Goal: Information Seeking & Learning: Find specific fact

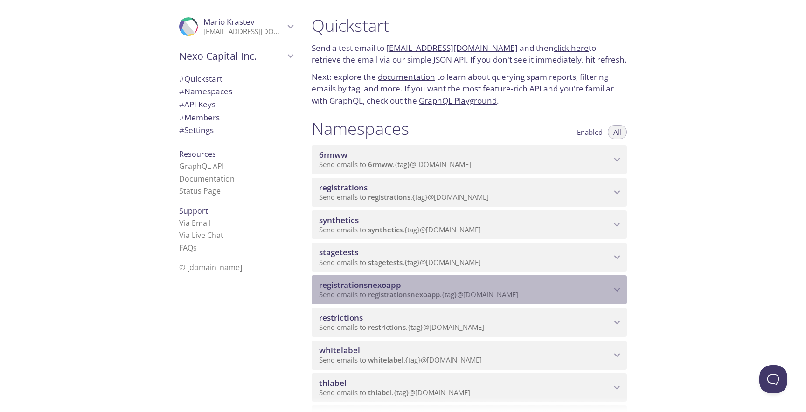
click at [439, 277] on div "registrationsnexoapp Send emails to registrationsnexoapp . {tag} @[DOMAIN_NAME]" at bounding box center [469, 289] width 315 height 29
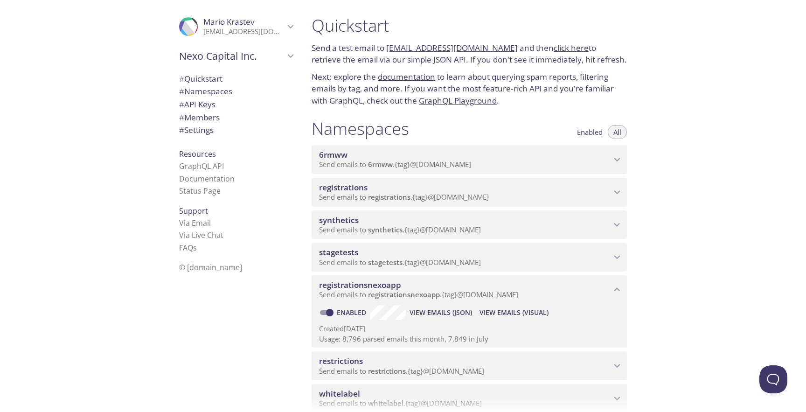
click at [491, 308] on span "View Emails (Visual)" at bounding box center [513, 312] width 69 height 11
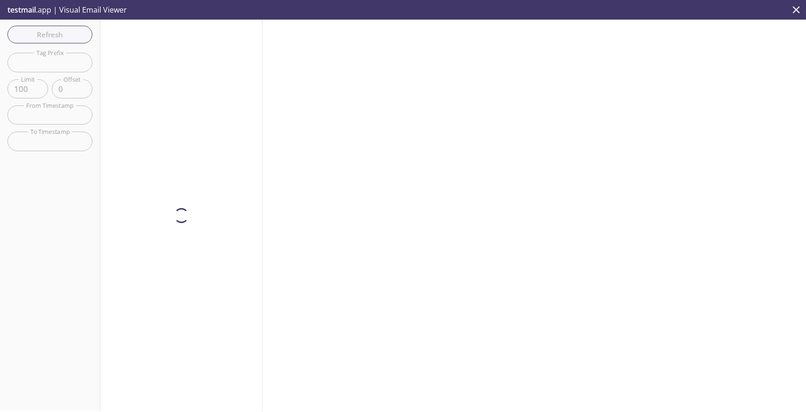
click at [50, 61] on input "text" at bounding box center [49, 62] width 85 height 19
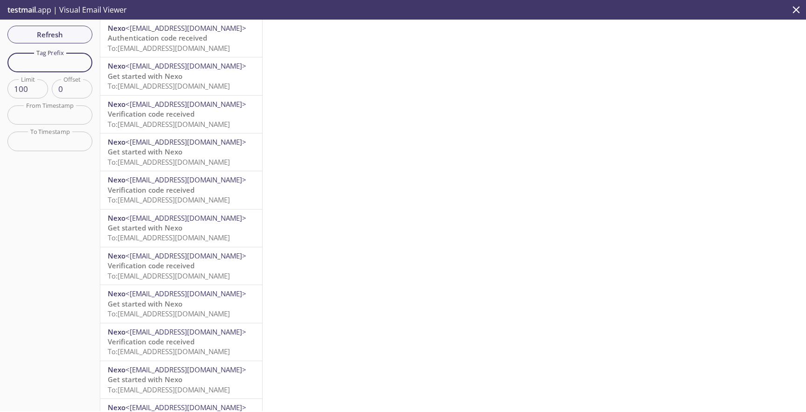
paste input "auto-97588181-synthetic-tests"
type input "auto-97588181-synthetic-tests"
click at [58, 36] on span "Refresh" at bounding box center [50, 34] width 70 height 12
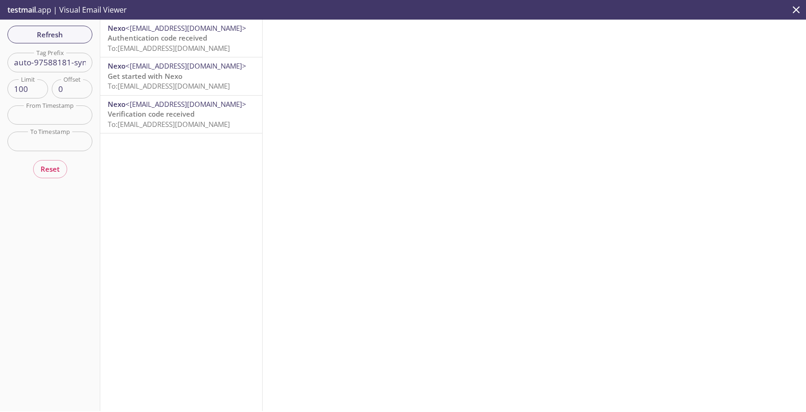
click at [182, 46] on span "To: [EMAIL_ADDRESS][DOMAIN_NAME]" at bounding box center [169, 47] width 122 height 9
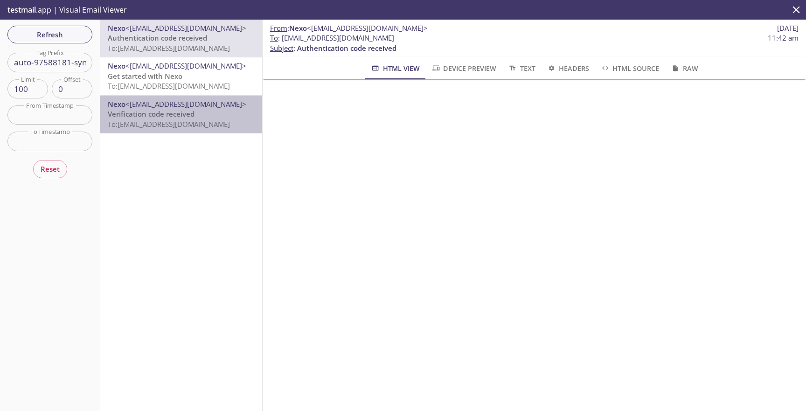
click at [205, 115] on p "Verification code received To: [EMAIL_ADDRESS][DOMAIN_NAME]" at bounding box center [181, 119] width 147 height 20
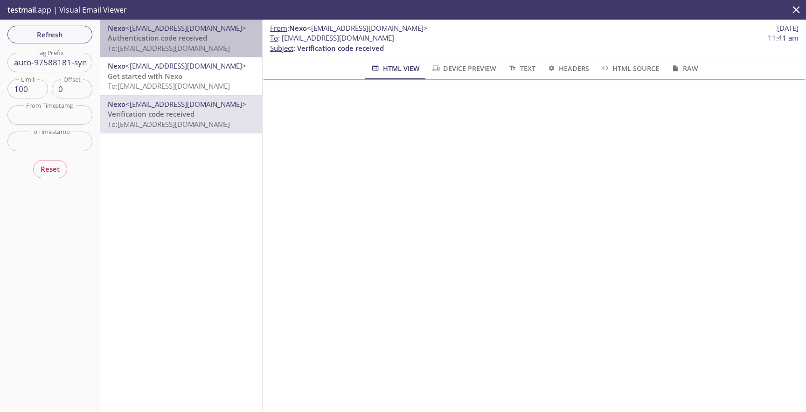
click at [204, 40] on span "Authentication code received" at bounding box center [157, 37] width 99 height 9
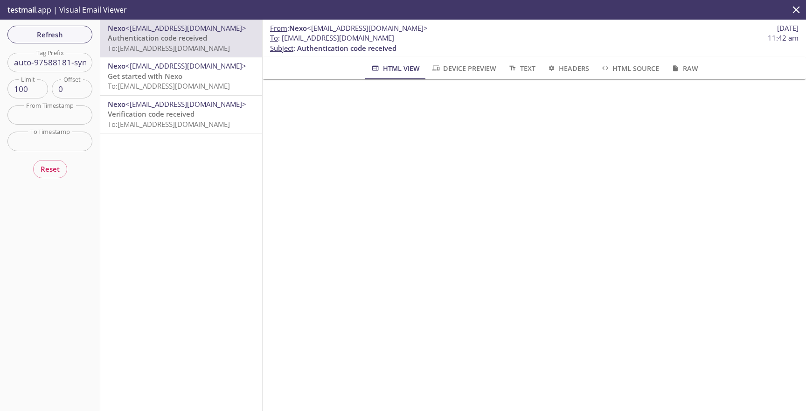
scroll to position [17, 0]
drag, startPoint x: 297, startPoint y: 47, endPoint x: 397, endPoint y: 44, distance: 100.8
click at [397, 44] on p "To : [EMAIL_ADDRESS][DOMAIN_NAME] 11:42 am Subject : Authentication code receiv…" at bounding box center [534, 43] width 528 height 20
copy span "Authentication code received"
